Goal: Transaction & Acquisition: Subscribe to service/newsletter

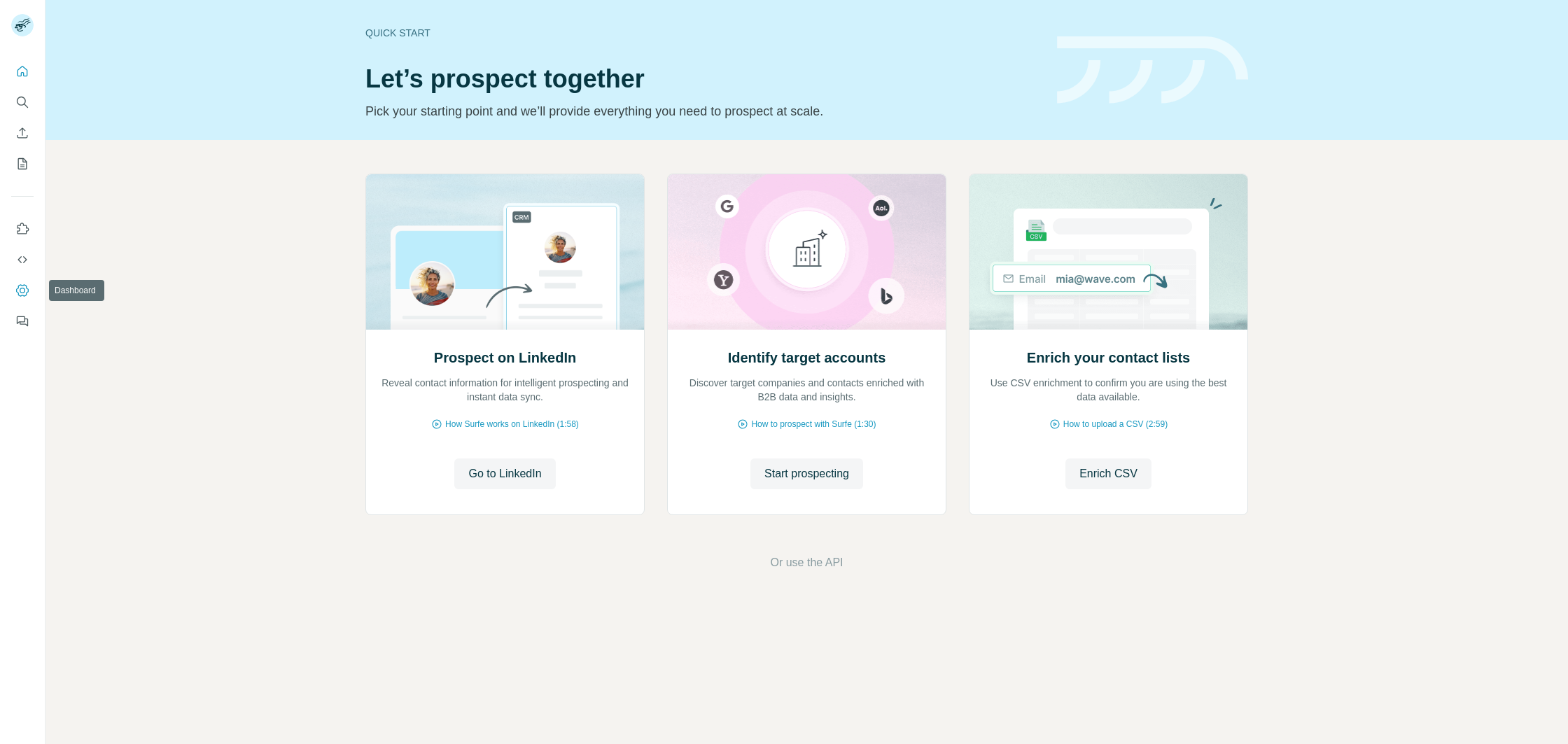
click at [24, 290] on icon "Dashboard" at bounding box center [22, 290] width 6 height 6
